Goal: Subscribe to service/newsletter

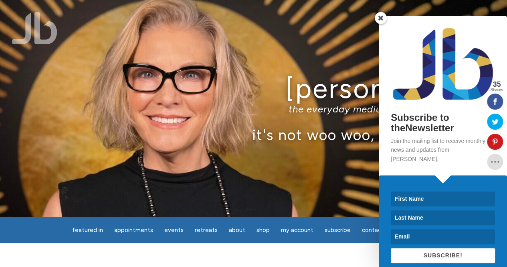
click at [426, 192] on input at bounding box center [443, 198] width 104 height 15
type input "[PERSON_NAME]"
type input "Senior"
type input "[EMAIL_ADDRESS][DOMAIN_NAME]"
click at [443, 252] on span "SUBSCRIBE!" at bounding box center [442, 255] width 39 height 6
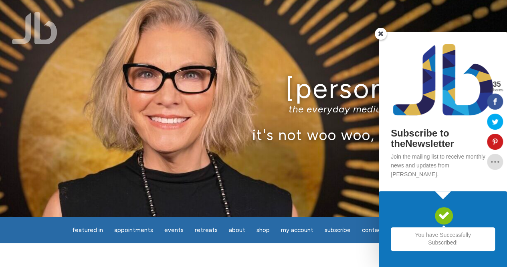
click at [380, 40] on span at bounding box center [381, 34] width 12 height 12
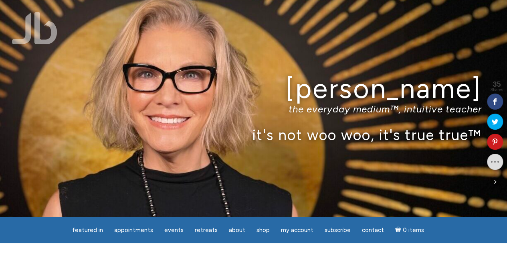
click at [496, 99] on icon at bounding box center [495, 101] width 16 height 6
click at [494, 163] on icon at bounding box center [495, 161] width 16 height 6
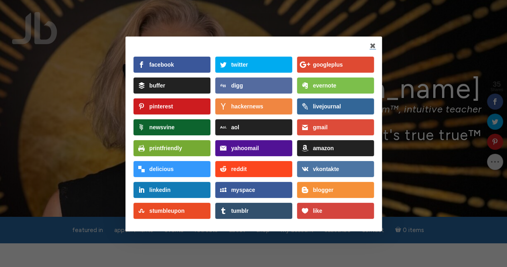
click at [328, 210] on div "like" at bounding box center [343, 209] width 61 height 15
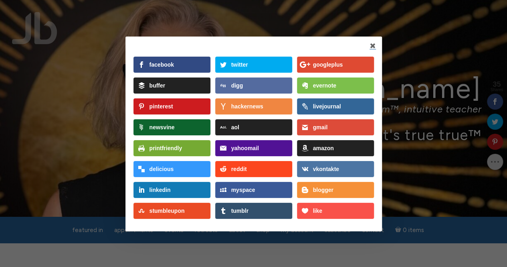
click at [169, 62] on div "facebook" at bounding box center [162, 65] width 24 height 6
click at [371, 45] on link at bounding box center [373, 46] width 6 height 7
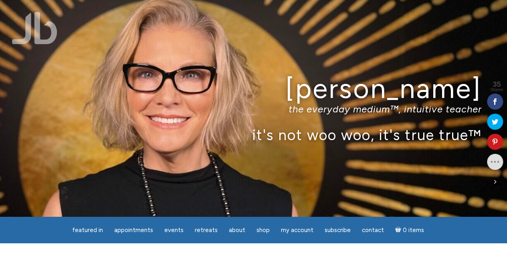
click at [496, 99] on icon at bounding box center [495, 101] width 16 height 6
